Goal: Information Seeking & Learning: Check status

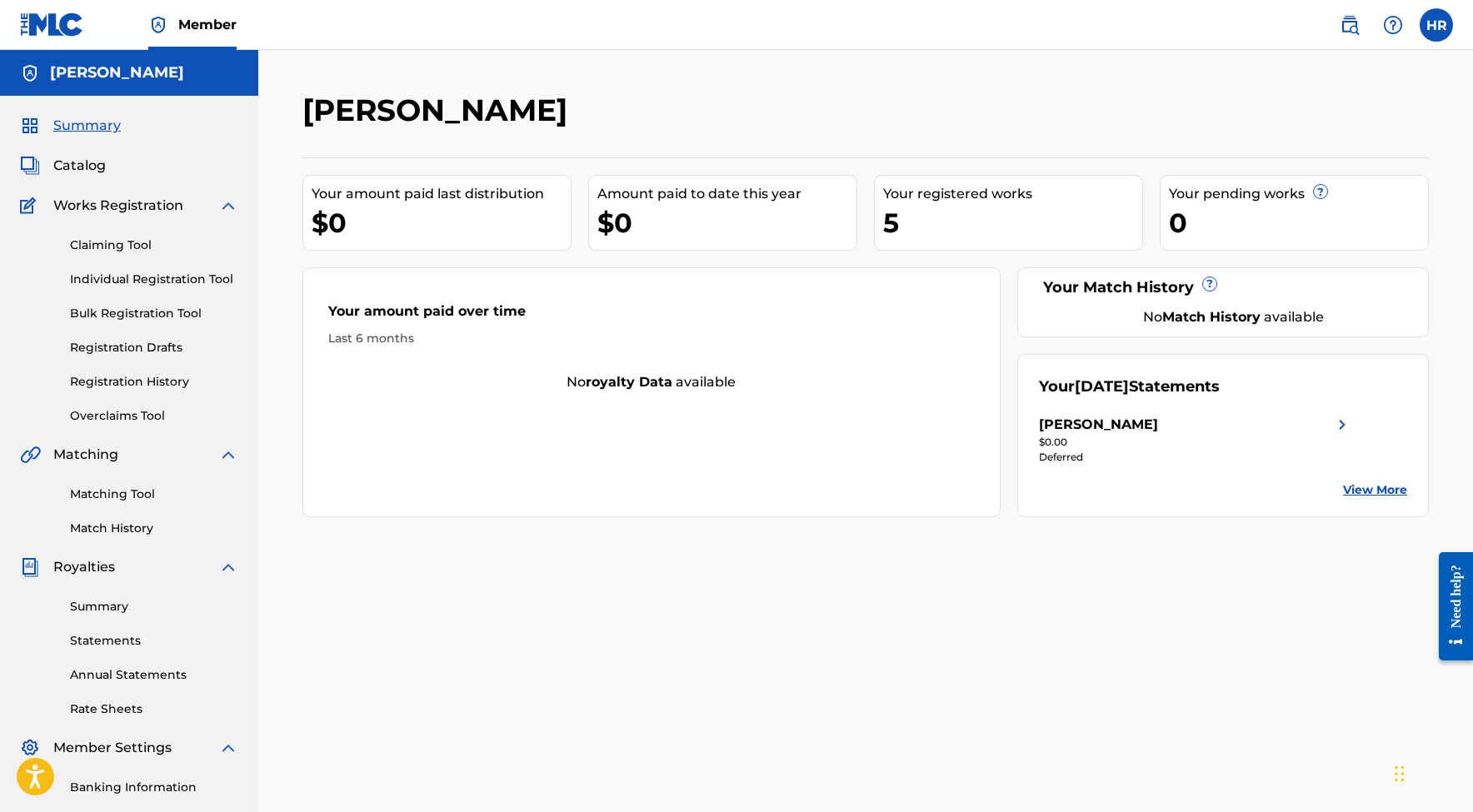
click at [1353, 487] on link "View More" at bounding box center [1374, 490] width 64 height 18
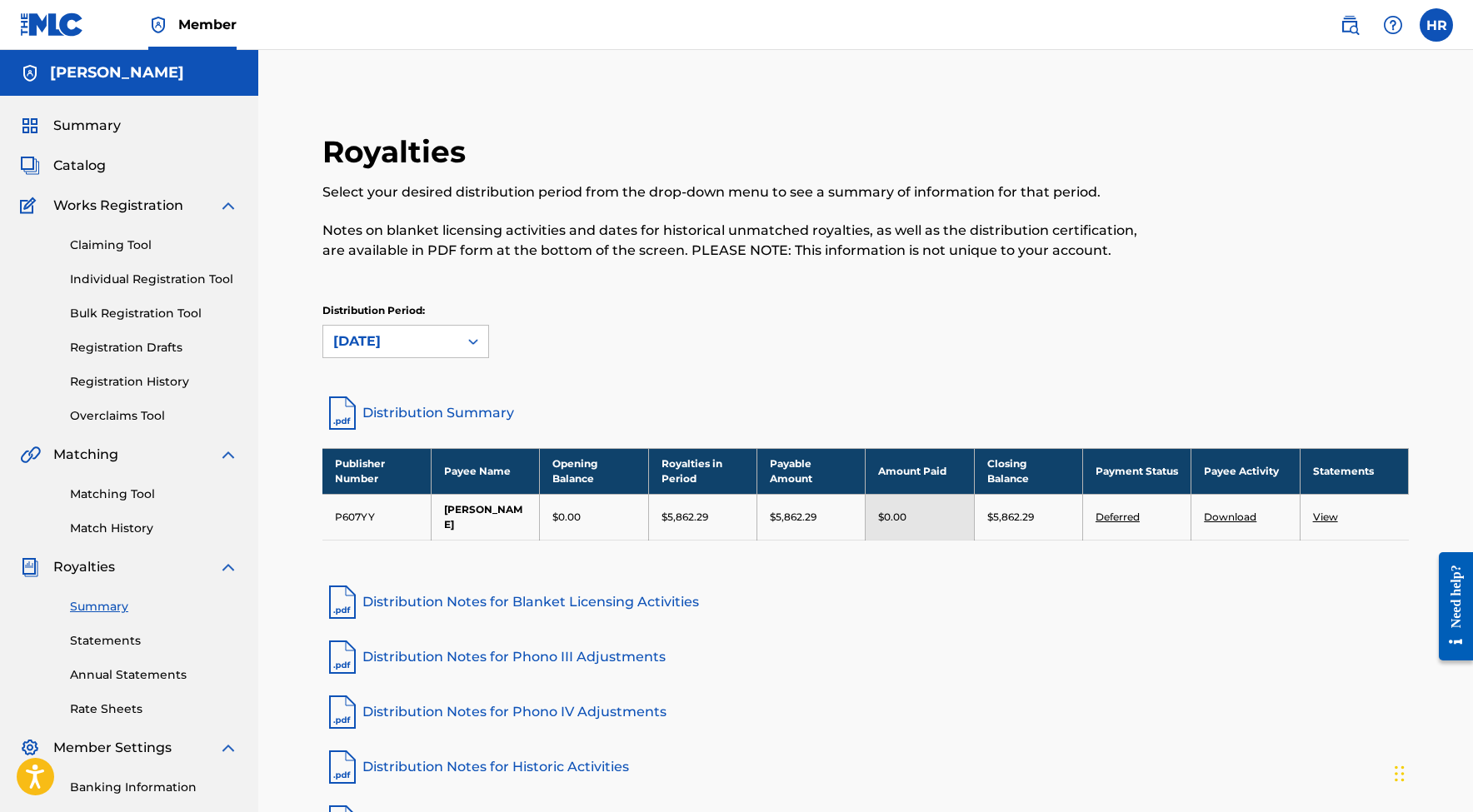
click at [1326, 515] on link "View" at bounding box center [1325, 516] width 25 height 12
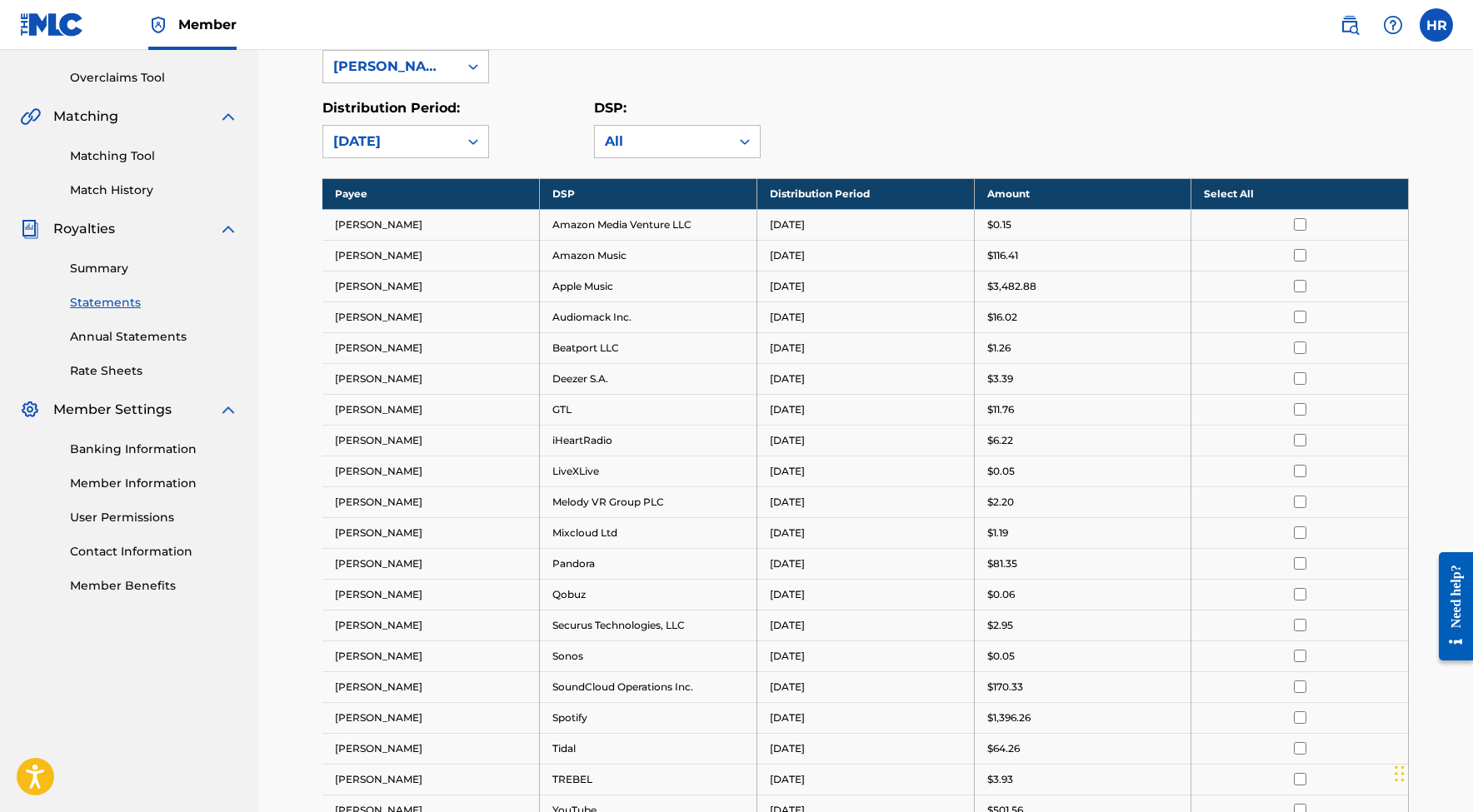
scroll to position [77, 0]
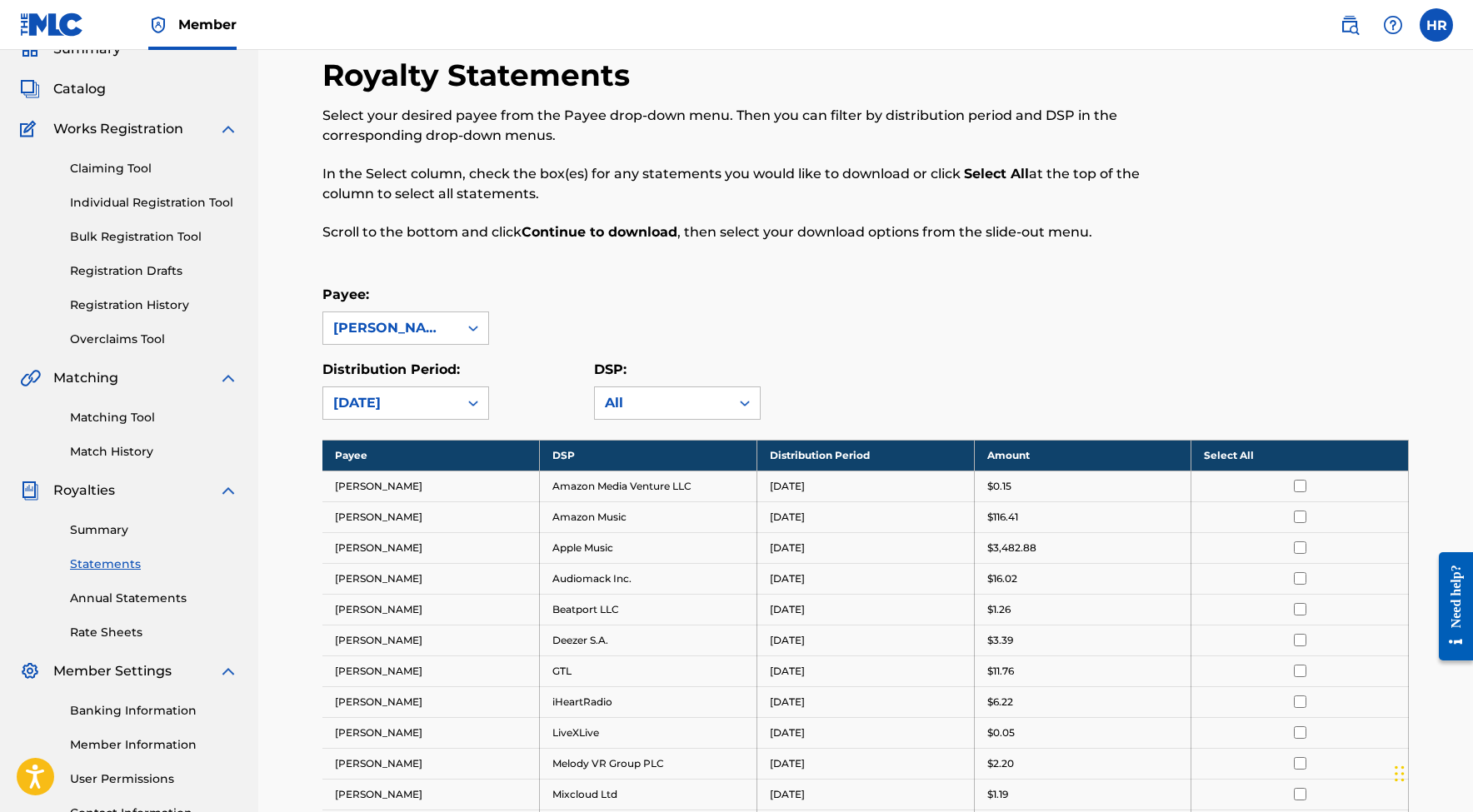
click at [119, 594] on link "Annual Statements" at bounding box center [154, 598] width 169 height 18
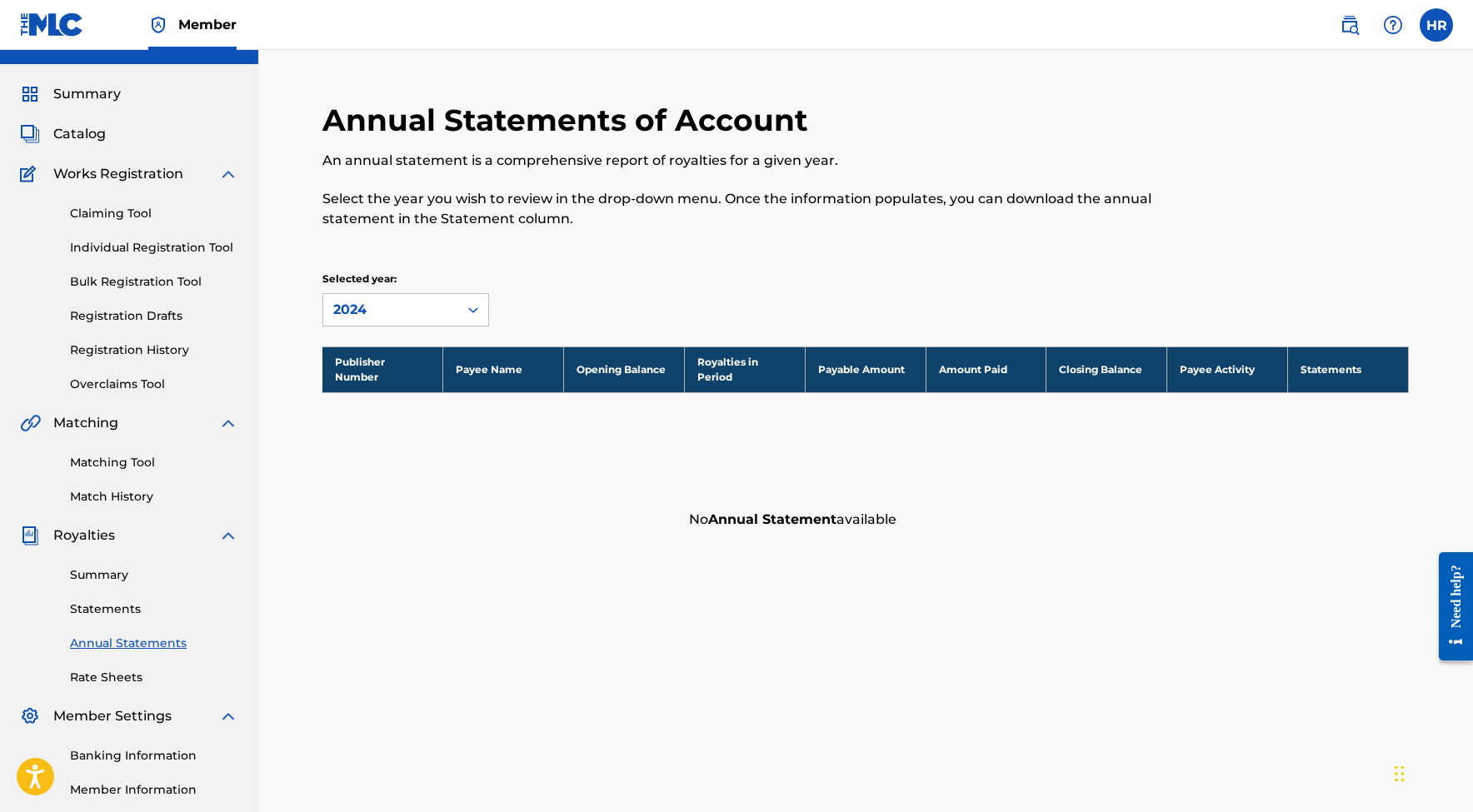
scroll to position [35, 0]
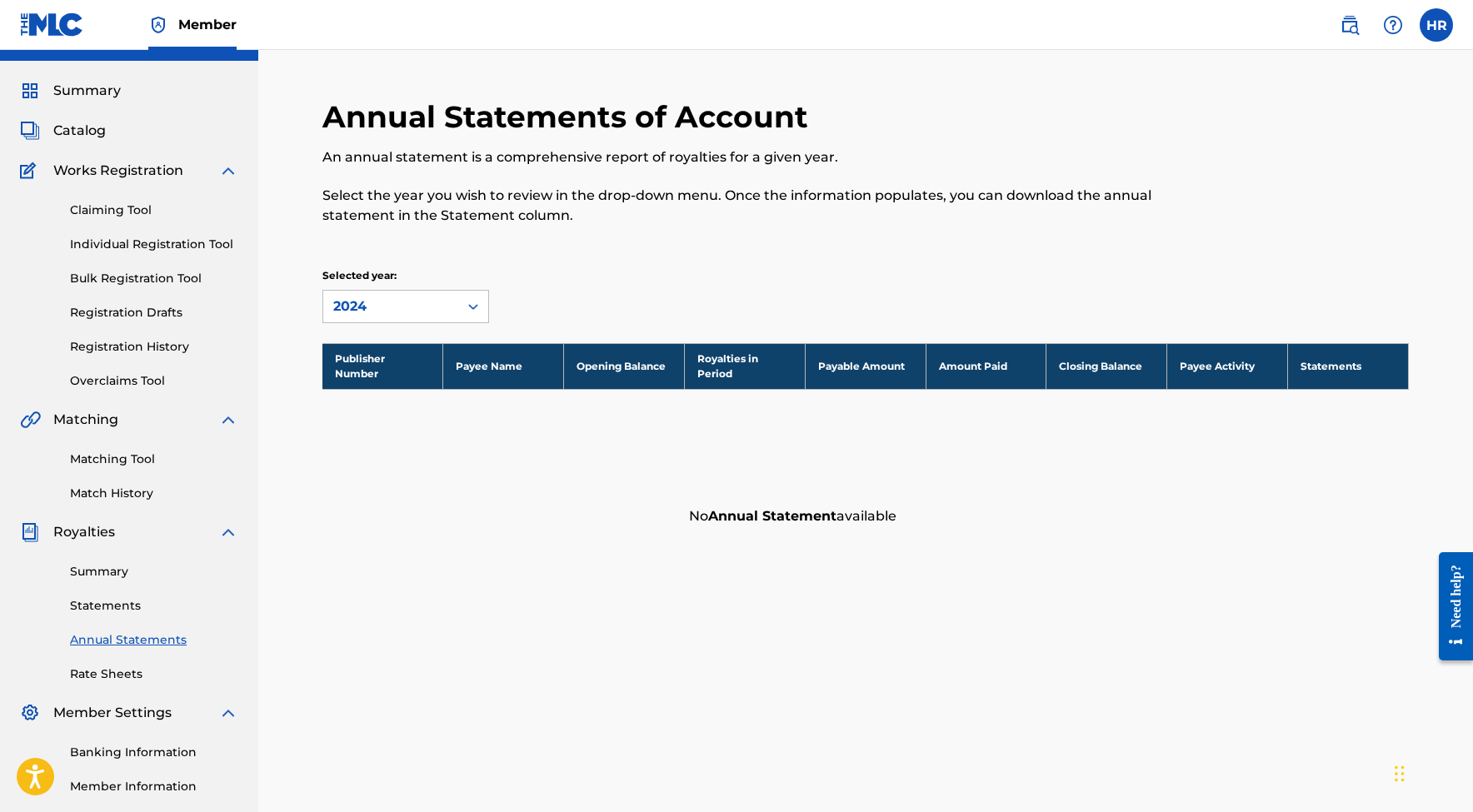
click at [110, 570] on link "Summary" at bounding box center [154, 572] width 169 height 18
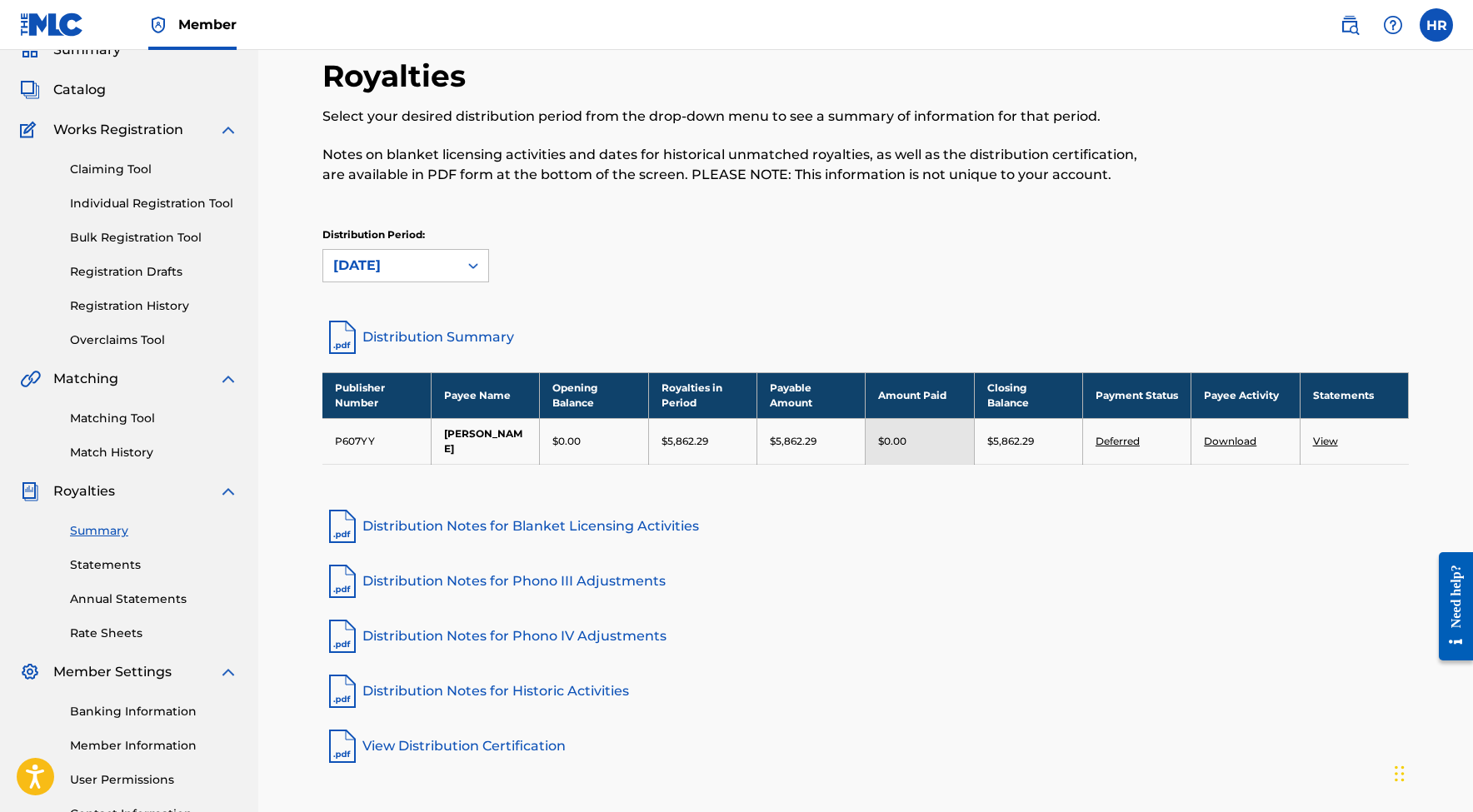
scroll to position [112, 0]
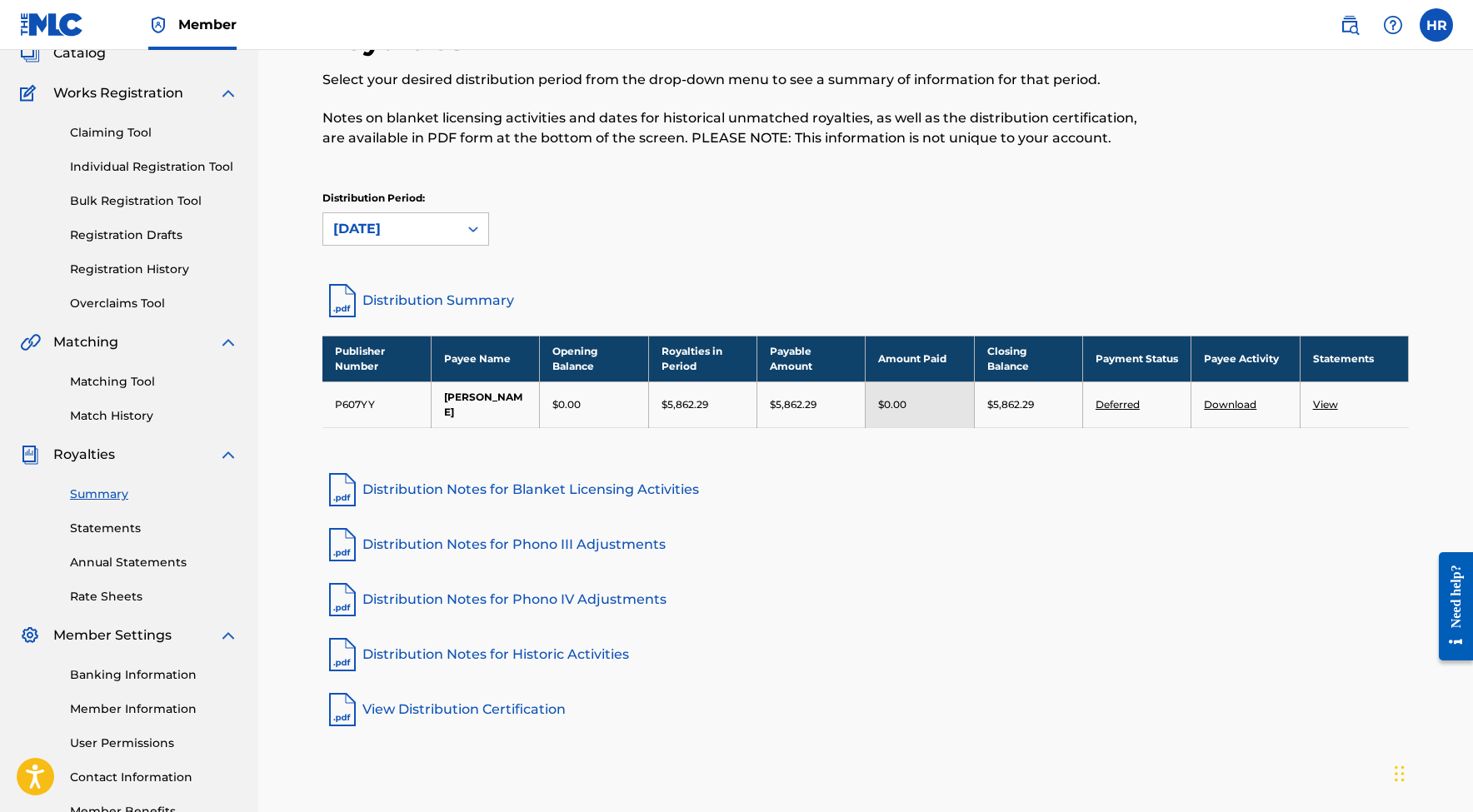
click at [516, 648] on link "Distribution Notes for Historic Activities" at bounding box center [865, 654] width 1086 height 40
click at [510, 484] on link "Distribution Notes for Blanket Licensing Activities" at bounding box center [865, 489] width 1086 height 40
click at [505, 543] on link "Distribution Notes for Phono III Adjustments" at bounding box center [865, 544] width 1086 height 40
click at [432, 302] on link "Distribution Summary" at bounding box center [865, 300] width 1086 height 40
